Goal: Task Accomplishment & Management: Complete application form

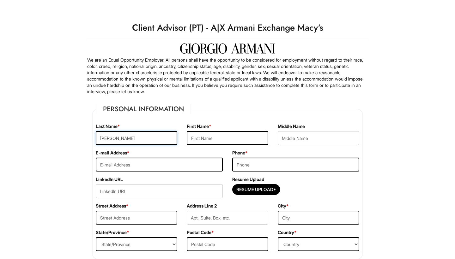
type input "[PERSON_NAME]"
type input "[EMAIL_ADDRESS][DOMAIN_NAME]"
type input "9568905146"
type input "[STREET_ADDRESS]"
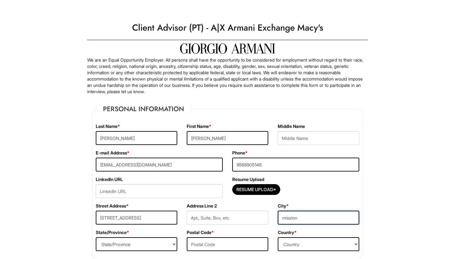
type input "mission"
select select "[GEOGRAPHIC_DATA]"
type input "78574"
select select "[GEOGRAPHIC_DATA]"
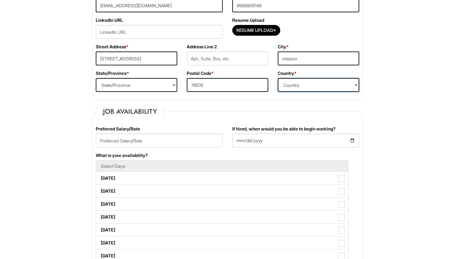
scroll to position [161, 0]
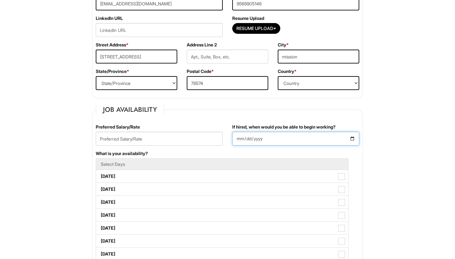
click at [239, 141] on input "If hired, when would you be able to begin working?" at bounding box center [295, 139] width 127 height 14
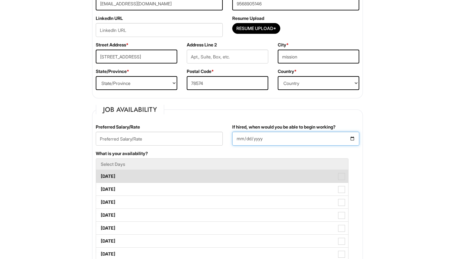
type input "[DATE]"
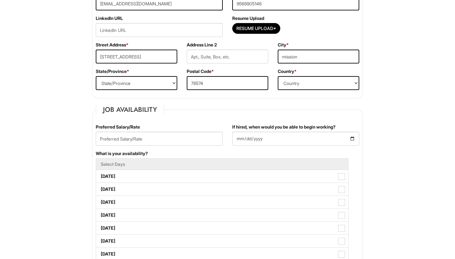
click at [306, 154] on div "What is your availability? Select Days [DATE] [DATE] [DATE] [DATE] [DATE] [DATE…" at bounding box center [227, 208] width 273 height 117
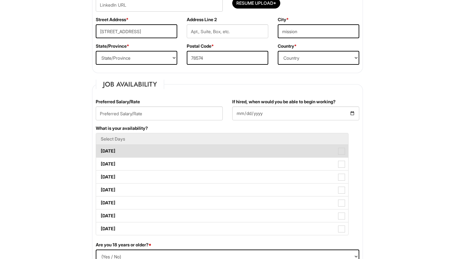
scroll to position [187, 0]
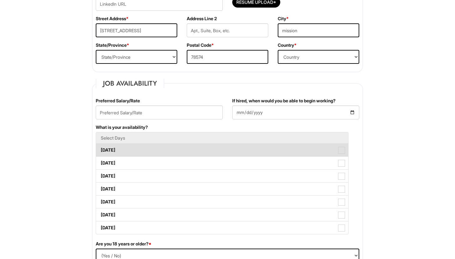
click at [181, 152] on label "[DATE]" at bounding box center [222, 150] width 252 height 13
click at [100, 149] on Available_Monday "[DATE]" at bounding box center [98, 147] width 4 height 4
checkbox Available_Monday "true"
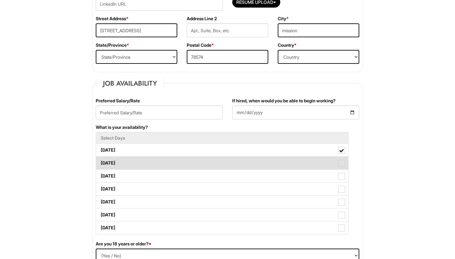
click at [176, 162] on label "[DATE]" at bounding box center [222, 163] width 252 height 13
click at [100, 162] on Available_Tuesday "[DATE]" at bounding box center [98, 160] width 4 height 4
checkbox Available_Tuesday "true"
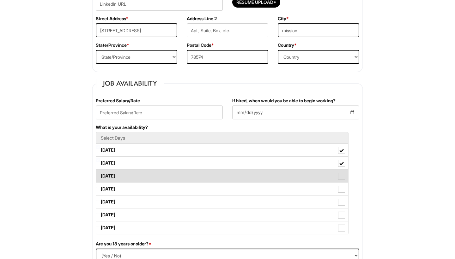
click at [170, 179] on label "[DATE]" at bounding box center [222, 176] width 252 height 13
click at [100, 175] on Available_Wednesday "[DATE]" at bounding box center [98, 173] width 4 height 4
checkbox Available_Wednesday "true"
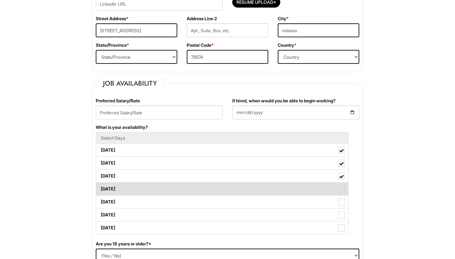
click at [166, 191] on label "[DATE]" at bounding box center [222, 188] width 252 height 13
click at [100, 188] on Available_Thursday "[DATE]" at bounding box center [98, 186] width 4 height 4
checkbox Available_Thursday "true"
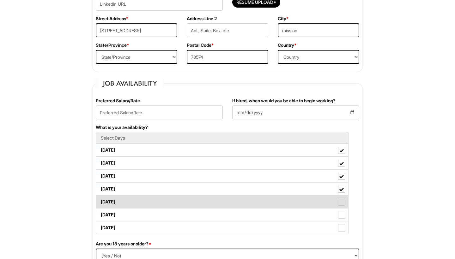
click at [164, 201] on label "[DATE]" at bounding box center [222, 201] width 252 height 13
click at [100, 201] on Available_Friday "[DATE]" at bounding box center [98, 199] width 4 height 4
checkbox Available_Friday "true"
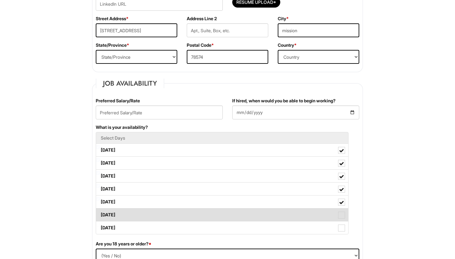
click at [159, 217] on label "[DATE]" at bounding box center [222, 214] width 252 height 13
click at [100, 214] on Available_Saturday "[DATE]" at bounding box center [98, 212] width 4 height 4
checkbox Available_Saturday "true"
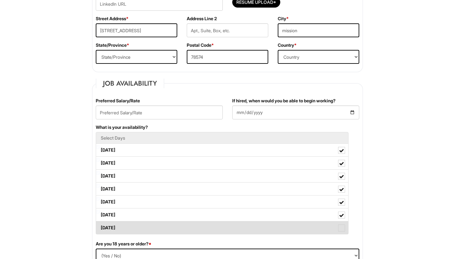
click at [156, 230] on label "[DATE]" at bounding box center [222, 227] width 252 height 13
click at [100, 227] on Available_Sunday "[DATE]" at bounding box center [98, 225] width 4 height 4
checkbox Available_Sunday "true"
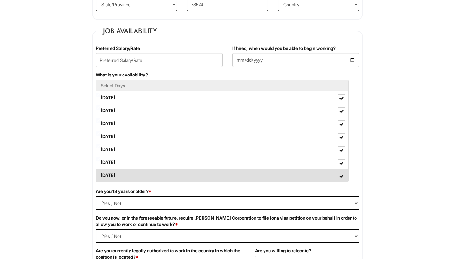
scroll to position [245, 0]
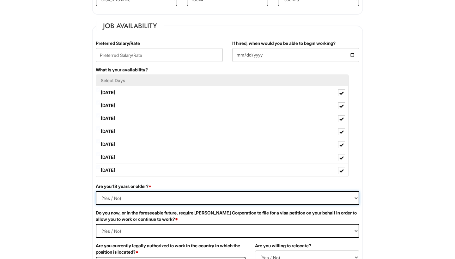
select select "Yes"
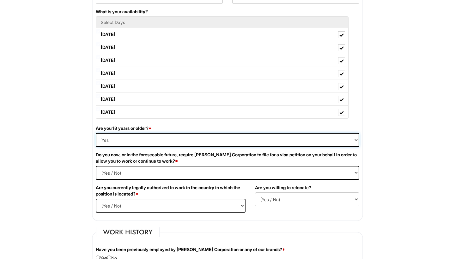
scroll to position [305, 0]
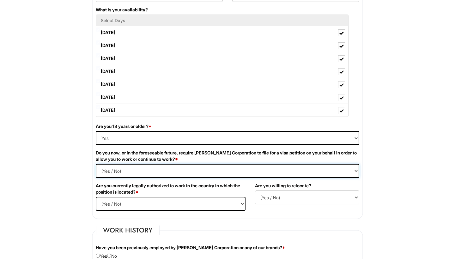
select Required "No"
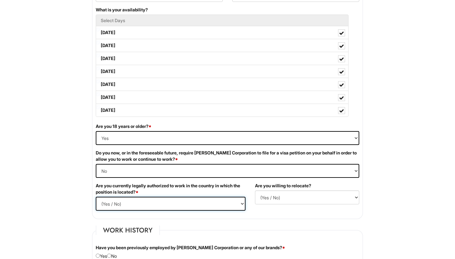
select select "Yes"
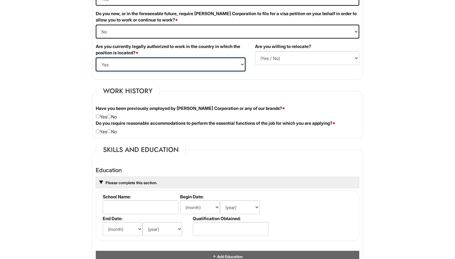
scroll to position [445, 0]
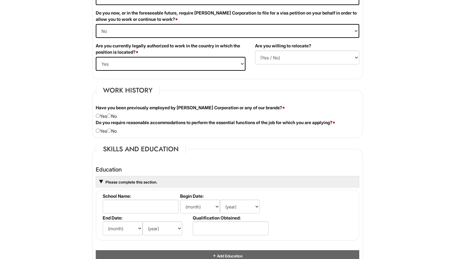
click at [111, 116] on input "radio" at bounding box center [109, 116] width 4 height 4
radio input "true"
click at [97, 132] on div "Do you require reasonable accommodations to perform the essential functions of …" at bounding box center [227, 126] width 273 height 15
click at [111, 132] on input "radio" at bounding box center [109, 131] width 4 height 4
radio input "true"
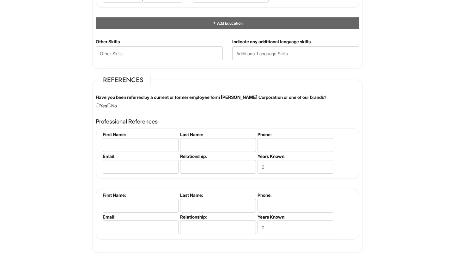
scroll to position [678, 0]
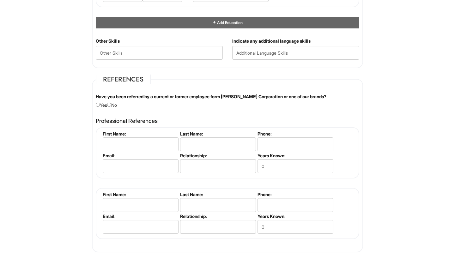
click at [110, 105] on input "radio" at bounding box center [109, 105] width 4 height 4
radio input "true"
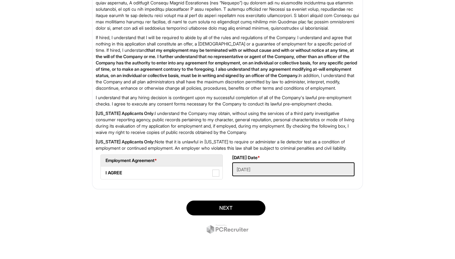
scroll to position [996, 0]
click at [217, 175] on span at bounding box center [215, 173] width 7 height 7
click at [105, 172] on AGREE "I AGREE" at bounding box center [103, 170] width 4 height 4
checkbox AGREE "true"
click at [236, 207] on button "Next" at bounding box center [225, 207] width 79 height 15
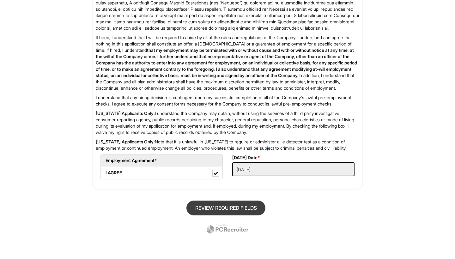
scroll to position [39, 0]
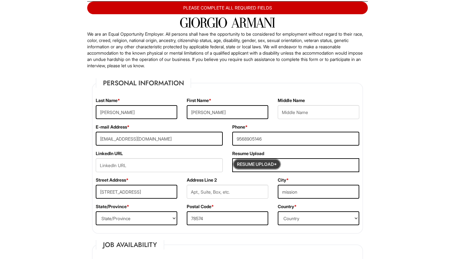
click at [252, 166] on input "Resume Upload*" at bounding box center [256, 164] width 47 height 10
click at [224, 10] on div "PLEASE COMPLETE ALL REQUIRED FIELDS" at bounding box center [227, 8] width 280 height 13
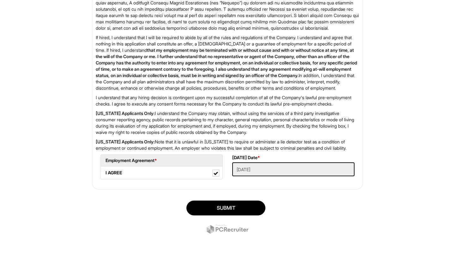
scroll to position [1010, 0]
click at [239, 207] on button "SUBMIT" at bounding box center [225, 207] width 79 height 15
